Goal: Find specific page/section: Find specific page/section

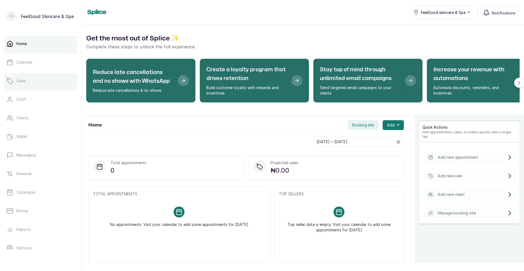
click at [51, 75] on link "Sales" at bounding box center [40, 80] width 73 height 15
